Goal: Task Accomplishment & Management: Manage account settings

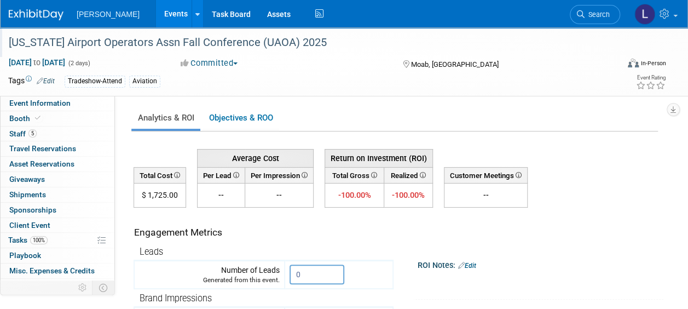
scroll to position [56, 0]
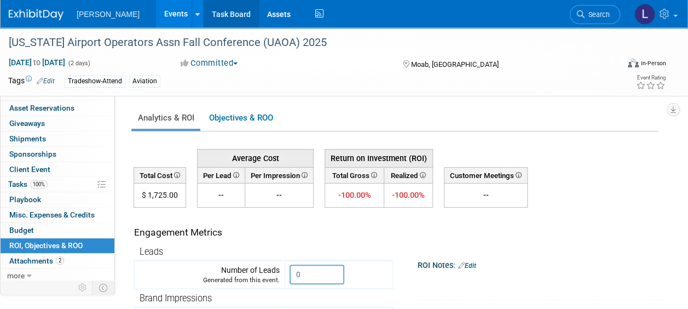
drag, startPoint x: 149, startPoint y: 15, endPoint x: 218, endPoint y: 7, distance: 69.0
click at [156, 15] on link "Events" at bounding box center [176, 13] width 40 height 27
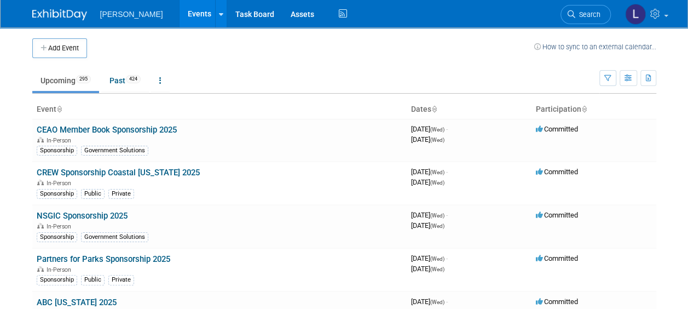
scroll to position [4737, 0]
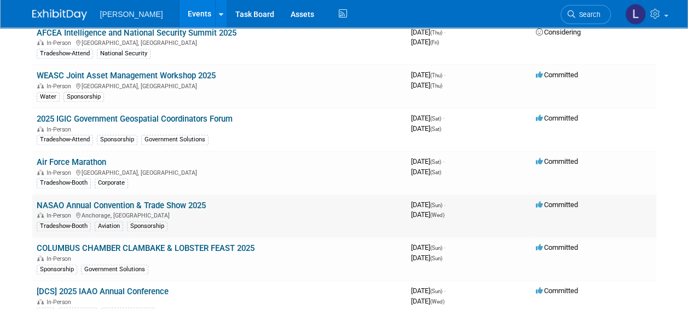
click at [151, 200] on link "NASAO Annual Convention & Trade Show 2025" at bounding box center [121, 205] width 169 height 10
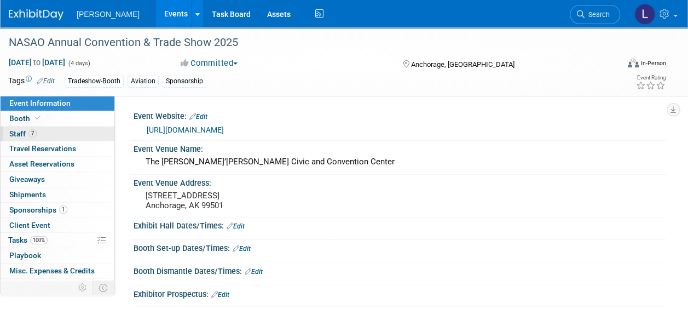
click at [60, 133] on link "7 Staff 7" at bounding box center [58, 133] width 114 height 15
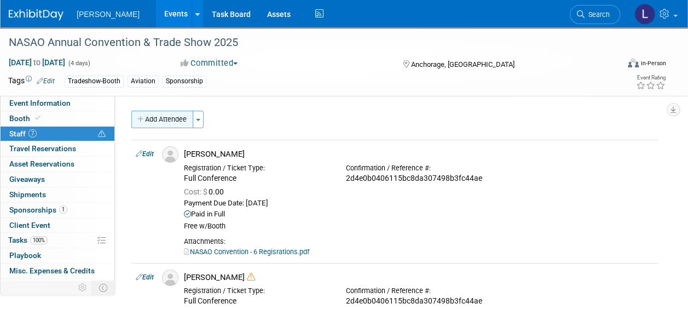
click at [173, 119] on button "Add Attendee" at bounding box center [162, 120] width 62 height 18
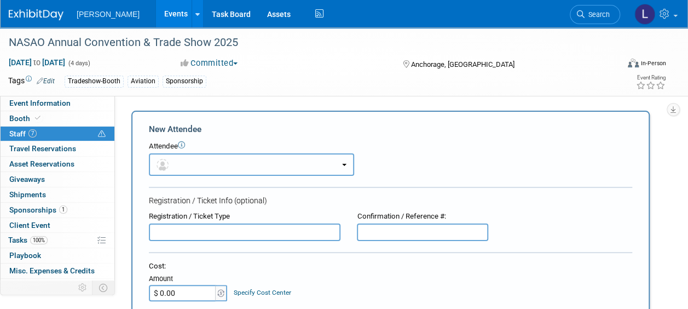
click at [231, 168] on button "button" at bounding box center [251, 164] width 205 height 22
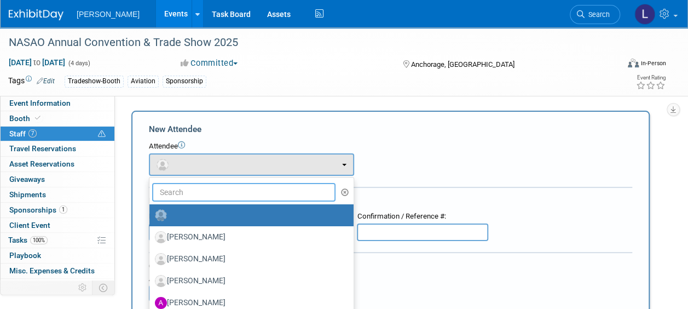
click at [231, 197] on input "text" at bounding box center [243, 192] width 183 height 19
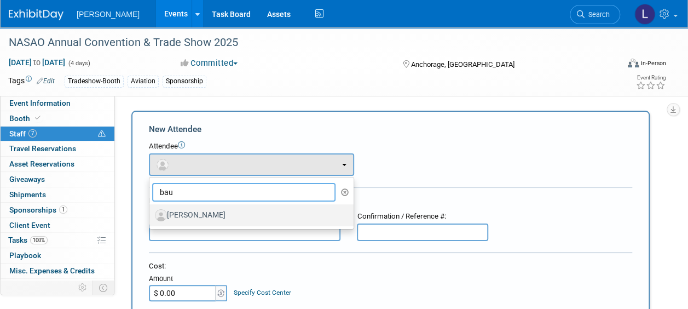
type input "bau"
click at [233, 212] on label "[PERSON_NAME]" at bounding box center [249, 215] width 188 height 18
click at [151, 212] on input "[PERSON_NAME]" at bounding box center [147, 213] width 7 height 7
select select "69e2922e-b422-4cc4-87a0-5d88de7149f8"
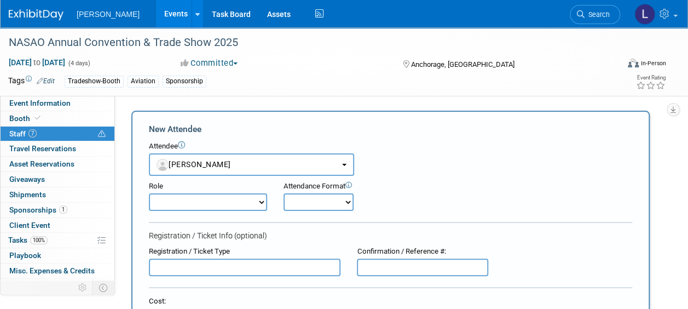
scroll to position [274, 0]
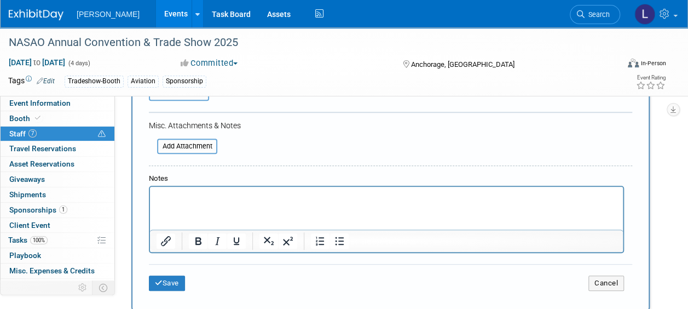
click at [269, 202] on html at bounding box center [386, 194] width 473 height 15
click at [174, 285] on button "Save" at bounding box center [167, 282] width 36 height 15
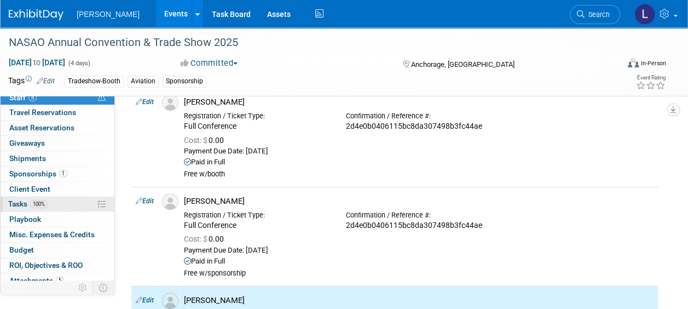
scroll to position [56, 0]
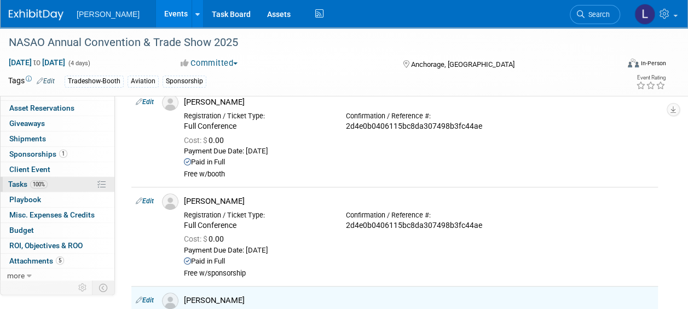
click at [52, 182] on link "100% Tasks 100%" at bounding box center [58, 184] width 114 height 15
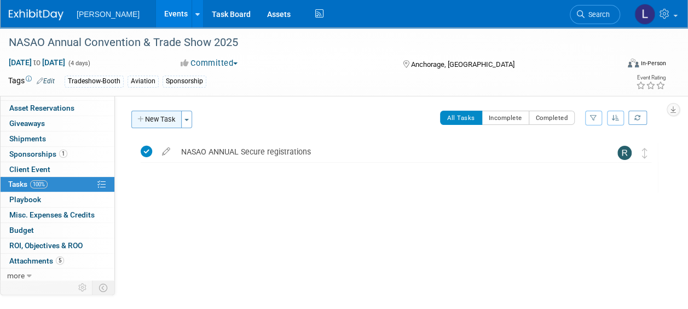
drag, startPoint x: 157, startPoint y: 117, endPoint x: 160, endPoint y: 124, distance: 7.8
click at [157, 117] on button "New Task" at bounding box center [156, 120] width 50 height 18
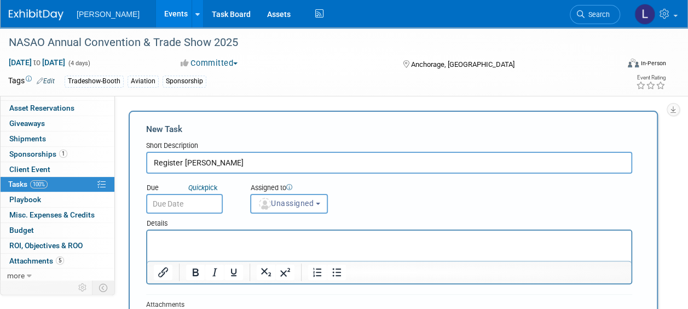
type input "Register John Bauer"
click at [201, 202] on input "text" at bounding box center [184, 204] width 77 height 20
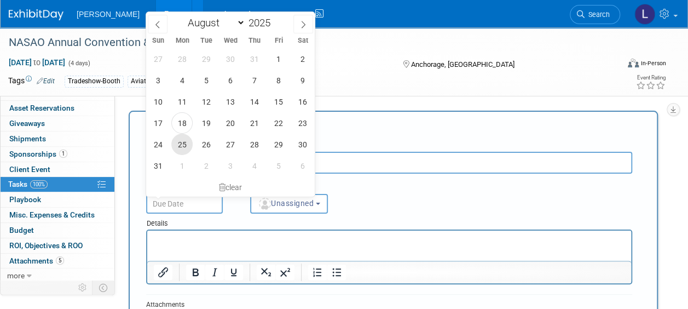
click at [181, 136] on span "25" at bounding box center [181, 144] width 21 height 21
type input "Aug 25, 2025"
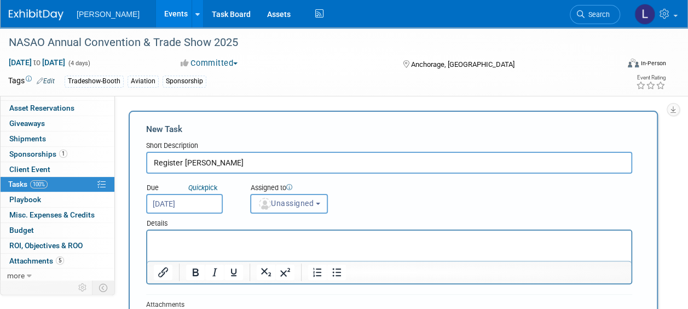
click at [296, 206] on span "Unassigned" at bounding box center [286, 203] width 56 height 9
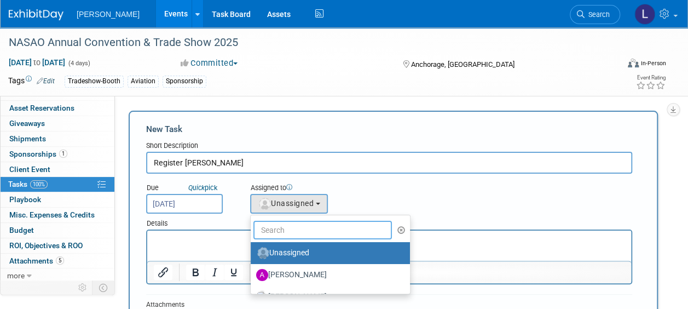
click at [300, 229] on input "text" at bounding box center [323, 230] width 139 height 19
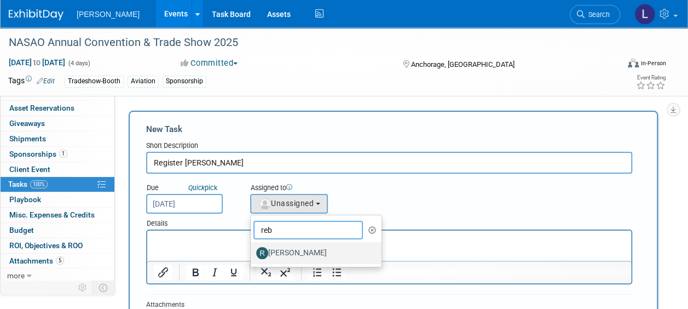
type input "reb"
drag, startPoint x: 299, startPoint y: 248, endPoint x: 212, endPoint y: 223, distance: 90.0
click at [299, 248] on label "[PERSON_NAME]" at bounding box center [313, 253] width 114 height 18
click at [252, 248] on input "[PERSON_NAME]" at bounding box center [248, 251] width 7 height 7
select select "844a177d-a181-44ff-a72a-5731d68e4351"
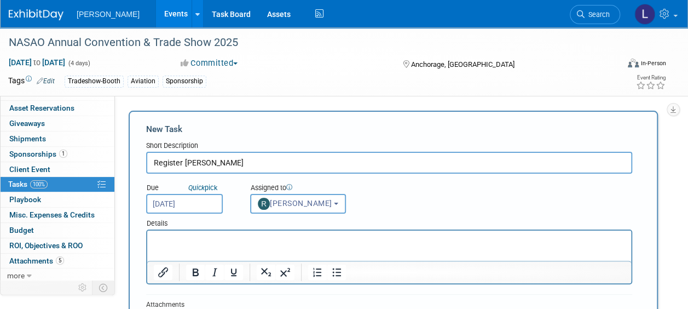
click at [178, 201] on input "Aug 25, 2025" at bounding box center [184, 204] width 77 height 20
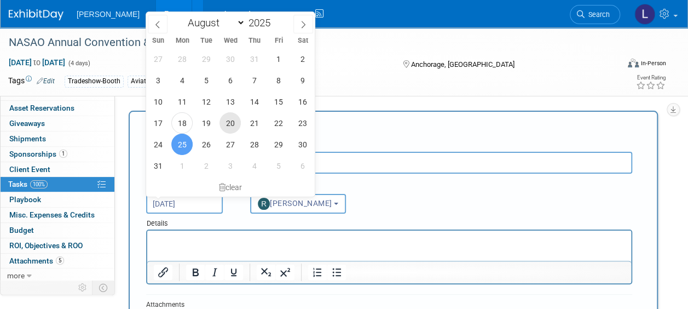
click at [232, 122] on span "20" at bounding box center [230, 122] width 21 height 21
type input "Aug 20, 2025"
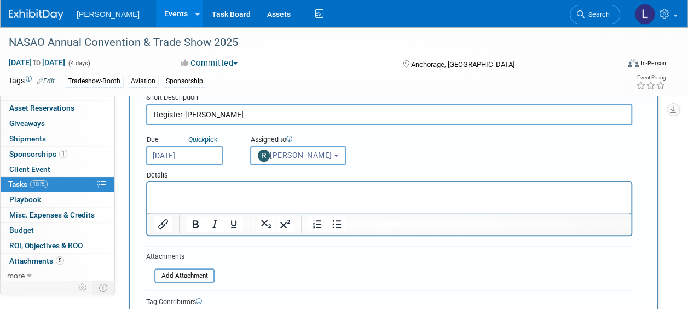
scroll to position [219, 0]
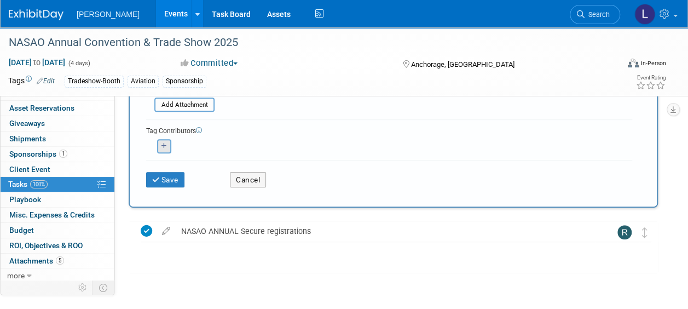
click at [171, 149] on div "<img src="https://www.exhibitday.com/Images/Unassigned-User-Icon.png" style="wi…" at bounding box center [164, 146] width 36 height 14
click at [164, 146] on icon "button" at bounding box center [164, 146] width 5 height 6
select select
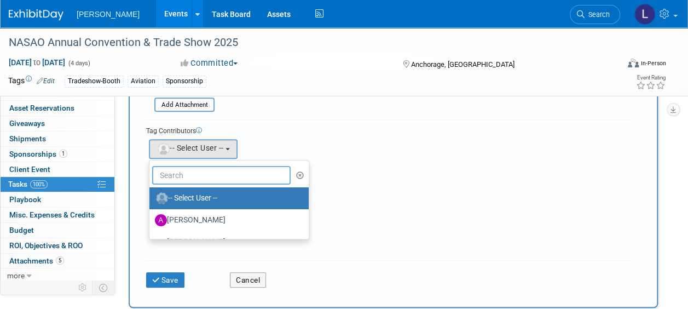
click at [195, 180] on input "text" at bounding box center [221, 175] width 139 height 19
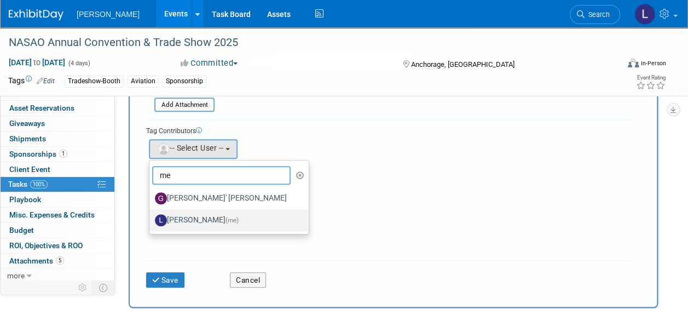
type input "me"
click at [197, 220] on label "Lindsey Wolanczyk (me)" at bounding box center [226, 220] width 143 height 18
click at [151, 220] on input "Lindsey Wolanczyk (me)" at bounding box center [147, 218] width 7 height 7
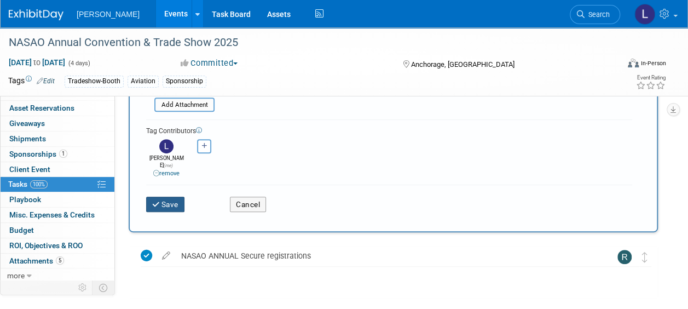
click at [156, 201] on icon "submit" at bounding box center [156, 205] width 9 height 8
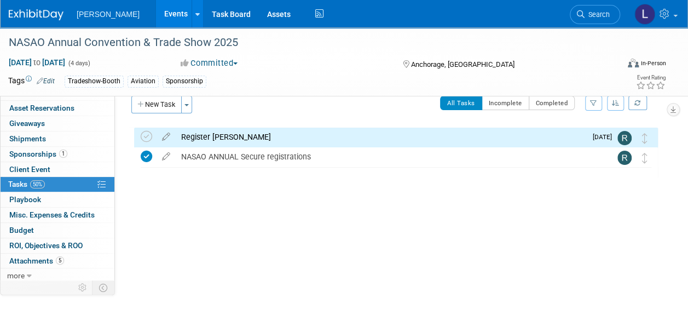
scroll to position [0, 0]
